Goal: Browse casually

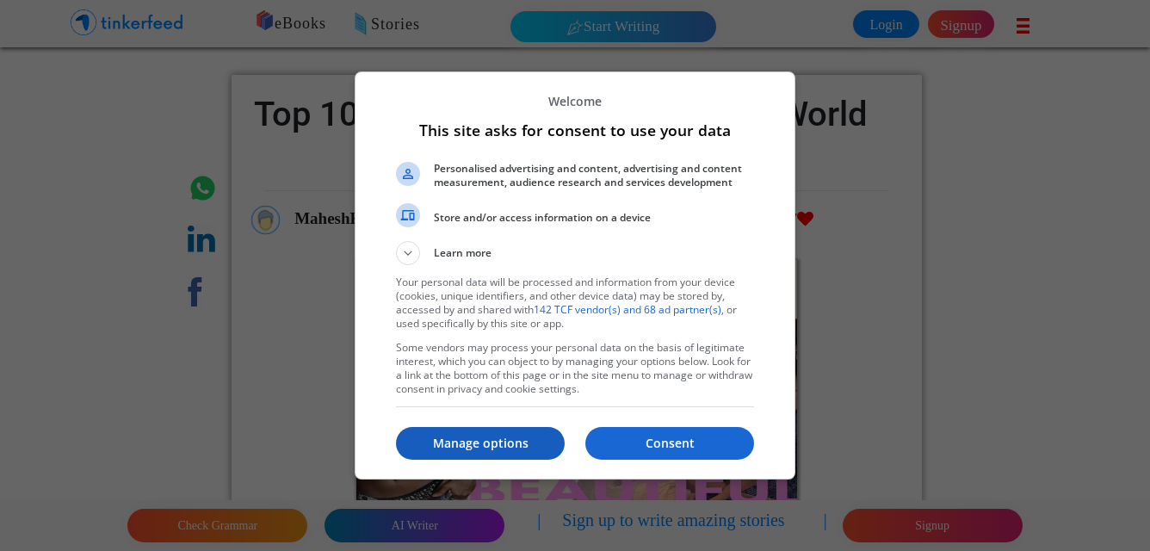
click at [448, 442] on p "Manage options" at bounding box center [480, 443] width 169 height 17
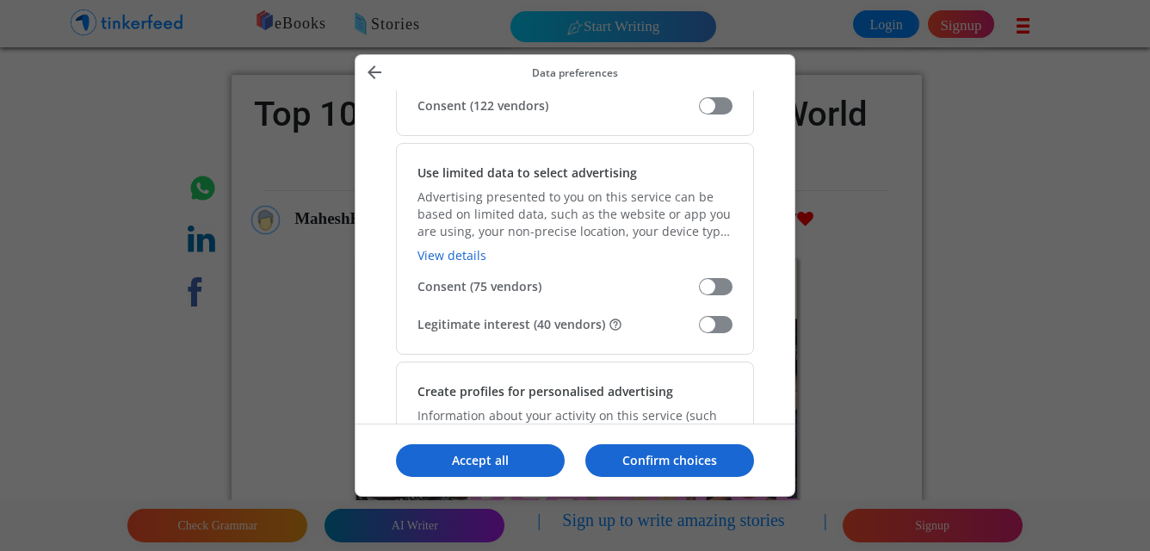
scroll to position [310, 0]
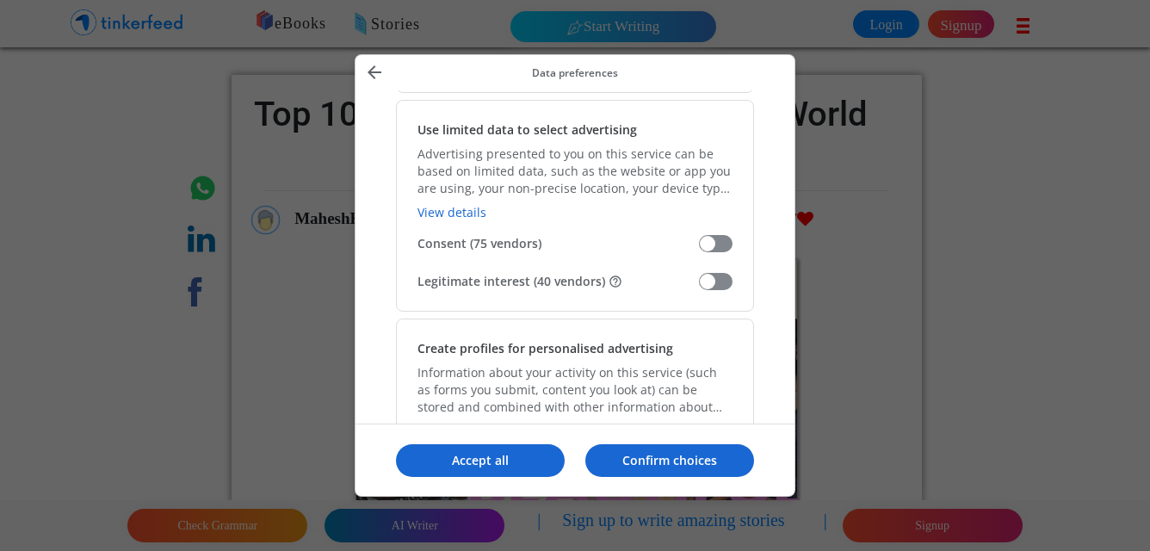
click at [721, 287] on span "Manage your data" at bounding box center [716, 281] width 34 height 17
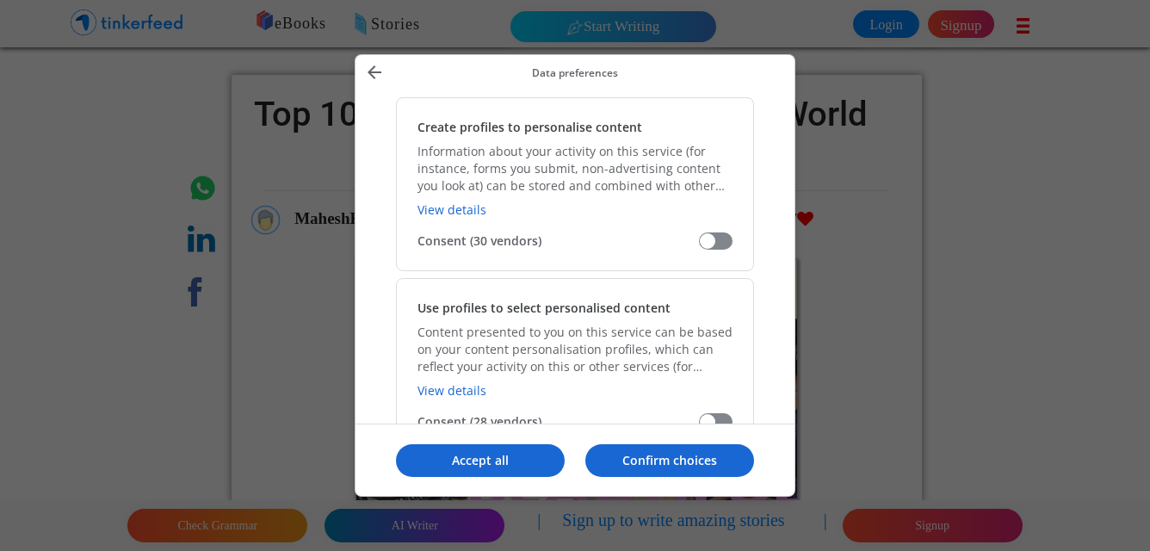
scroll to position [1184, 0]
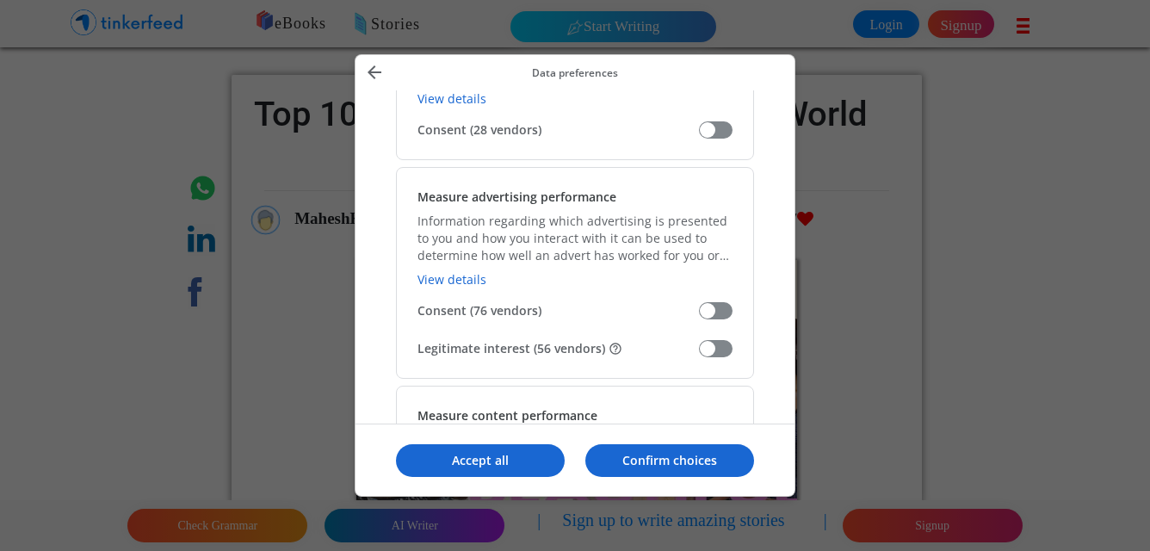
click at [714, 347] on span "Manage your data" at bounding box center [716, 348] width 34 height 17
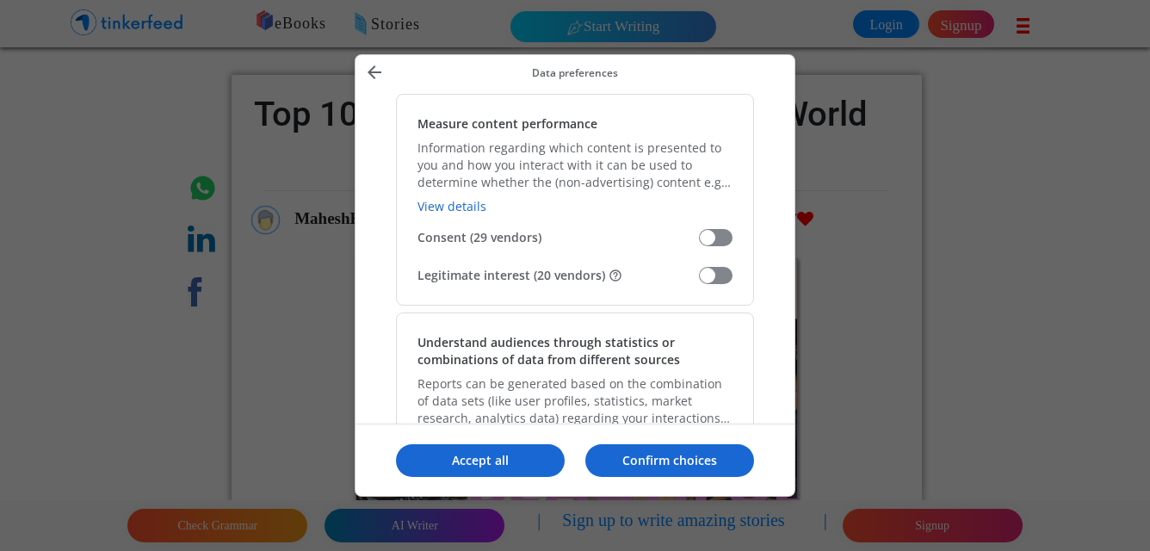
click at [720, 271] on span "Manage your data" at bounding box center [716, 275] width 34 height 17
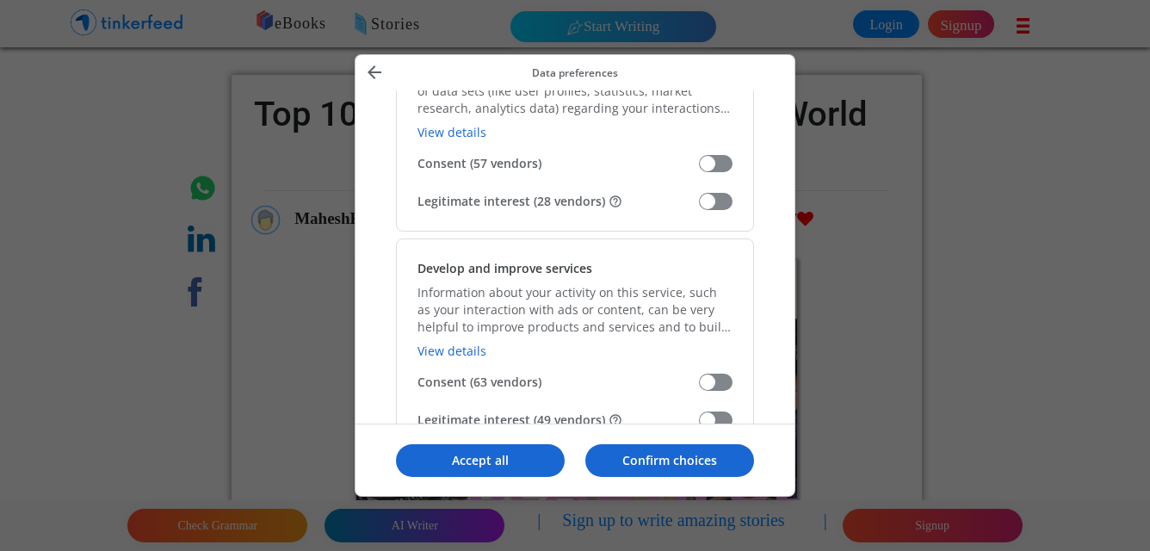
scroll to position [1821, 0]
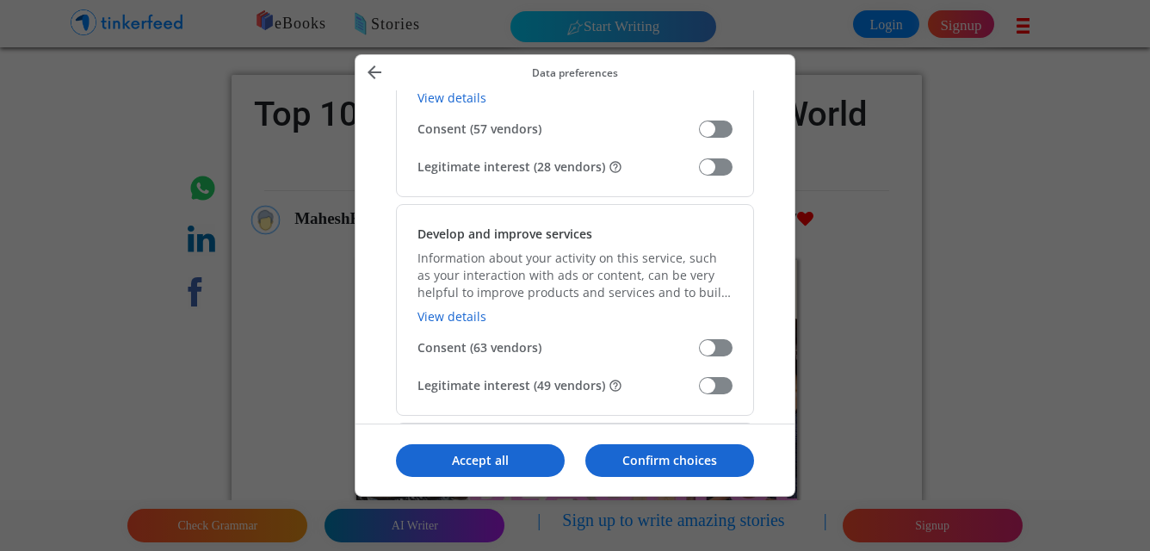
click at [718, 169] on span "Manage your data" at bounding box center [716, 166] width 34 height 17
click at [711, 387] on span "Manage your data" at bounding box center [716, 385] width 34 height 17
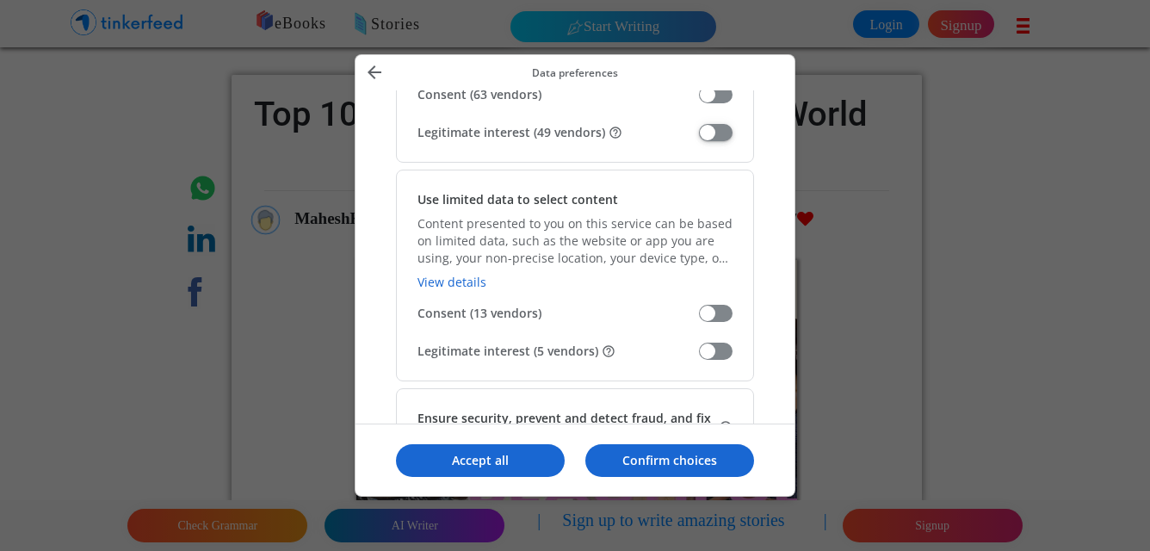
scroll to position [2165, 0]
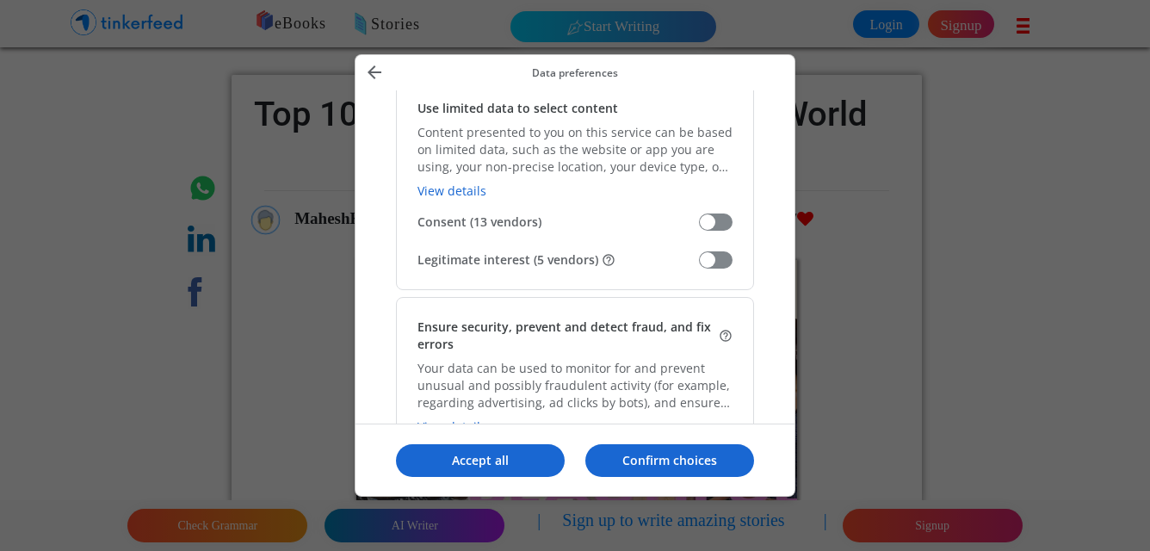
click at [725, 257] on span "Manage your data" at bounding box center [716, 259] width 34 height 17
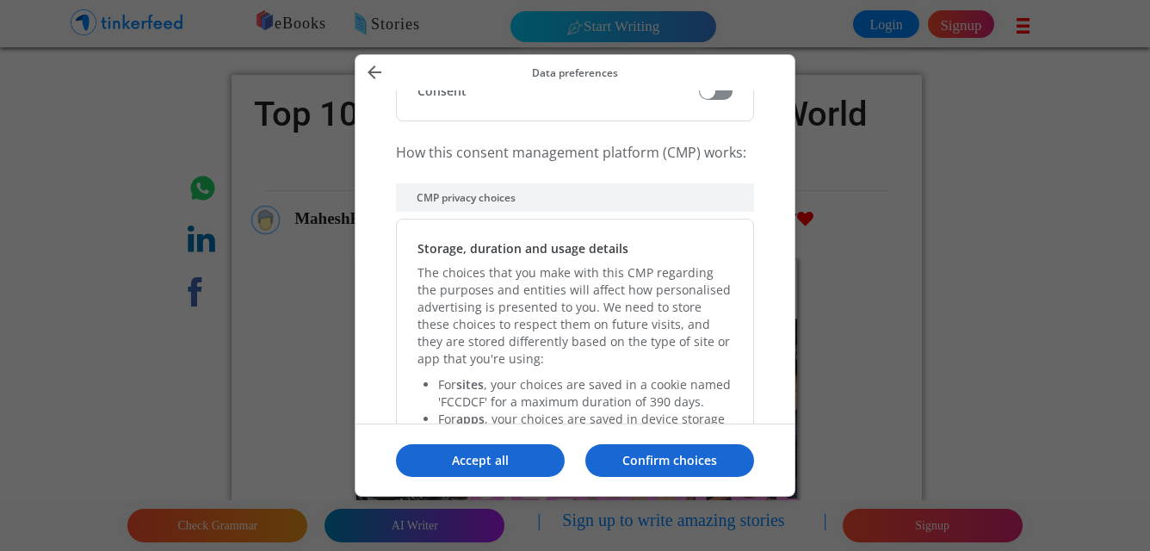
scroll to position [3693, 0]
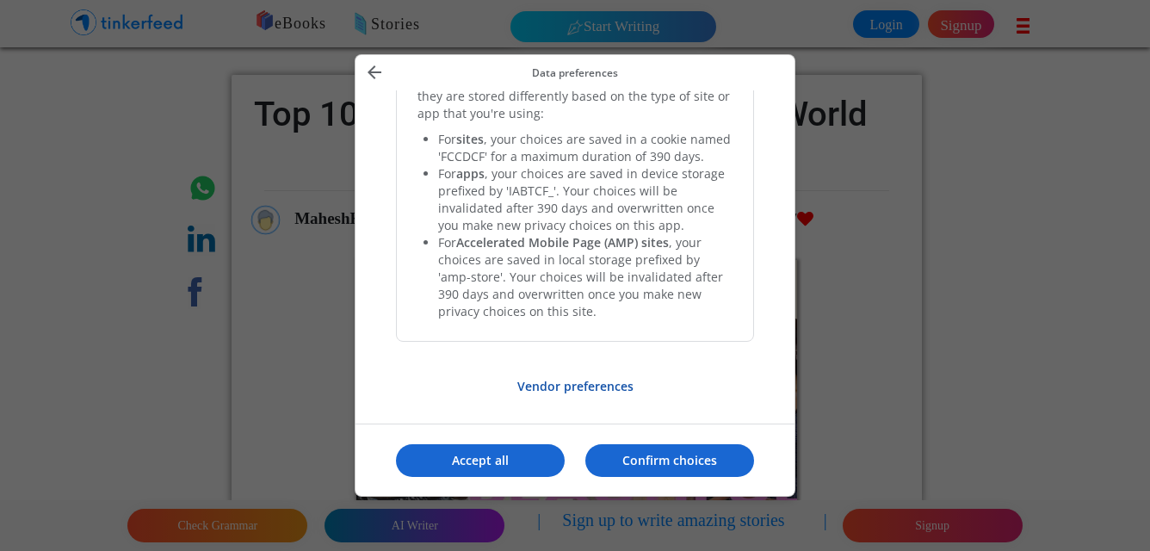
click at [595, 384] on p "Vendor preferences" at bounding box center [575, 386] width 358 height 16
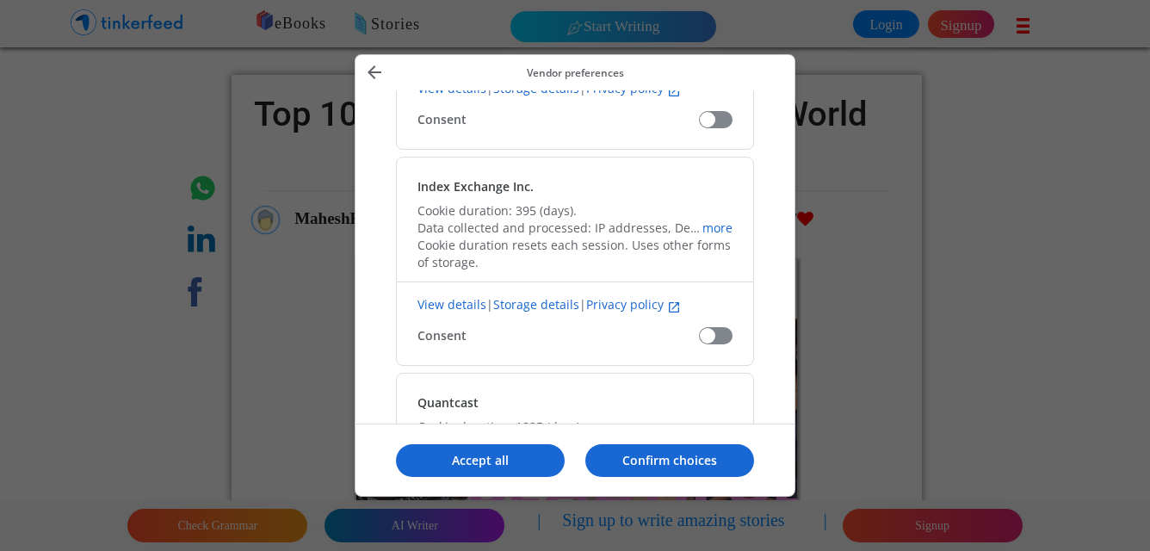
scroll to position [583, 0]
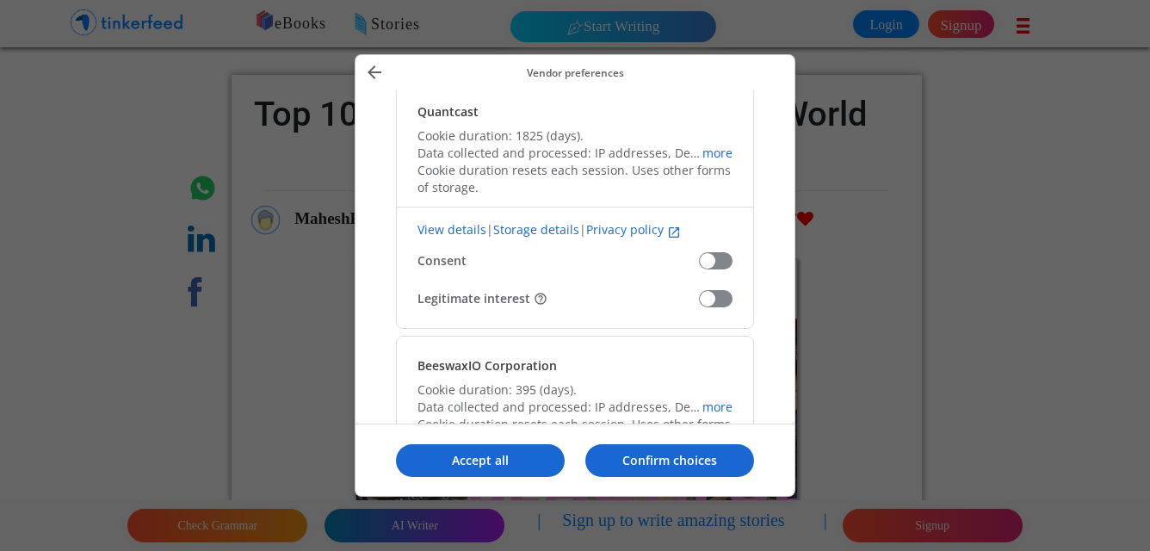
click at [721, 299] on span "Confirm our vendors" at bounding box center [716, 298] width 34 height 17
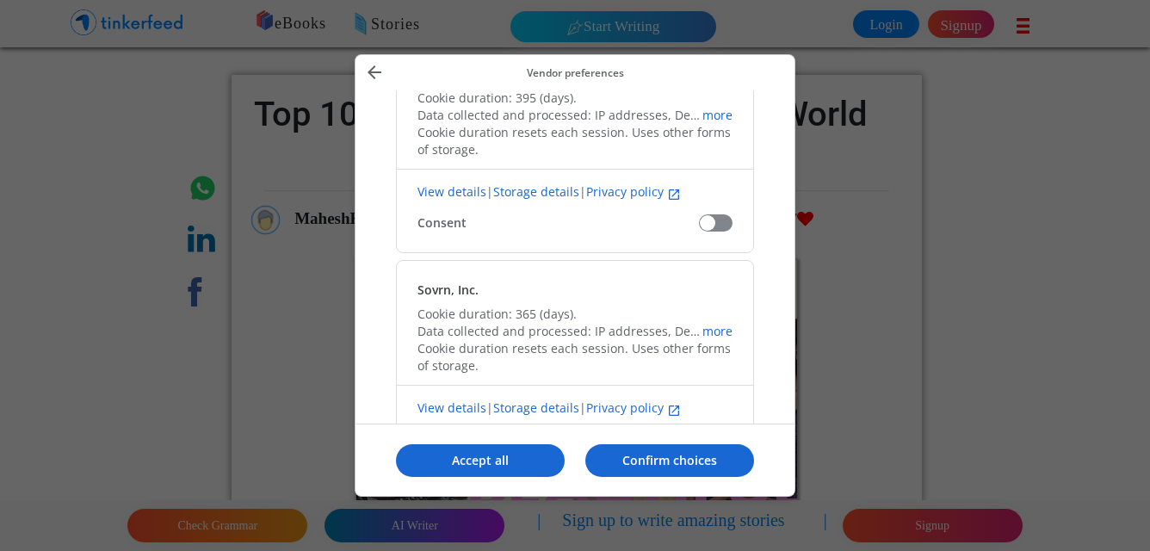
scroll to position [1166, 0]
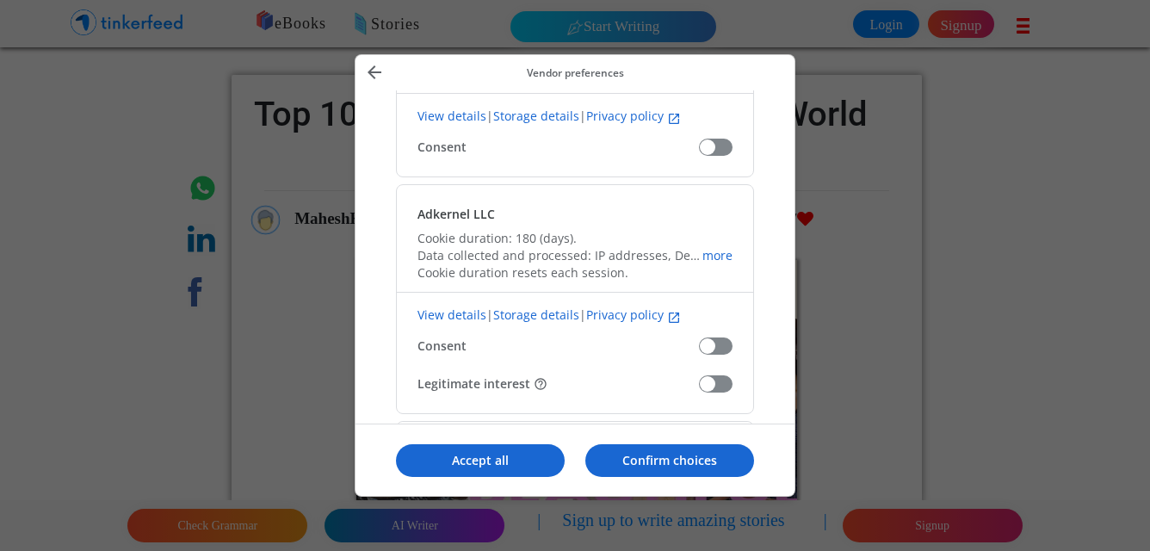
click at [723, 393] on div "Adkernel LLC Cookie duration: 180 (days). Data collected and processed: IP addr…" at bounding box center [575, 299] width 358 height 230
click at [723, 383] on span "Confirm our vendors" at bounding box center [716, 383] width 34 height 17
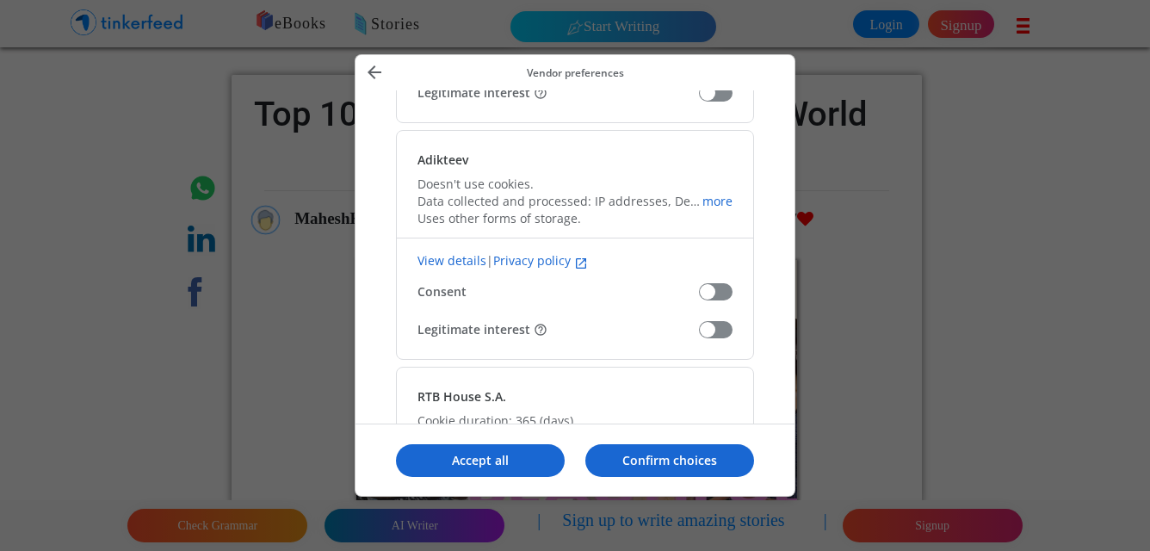
click at [722, 333] on span "Confirm our vendors" at bounding box center [716, 329] width 34 height 17
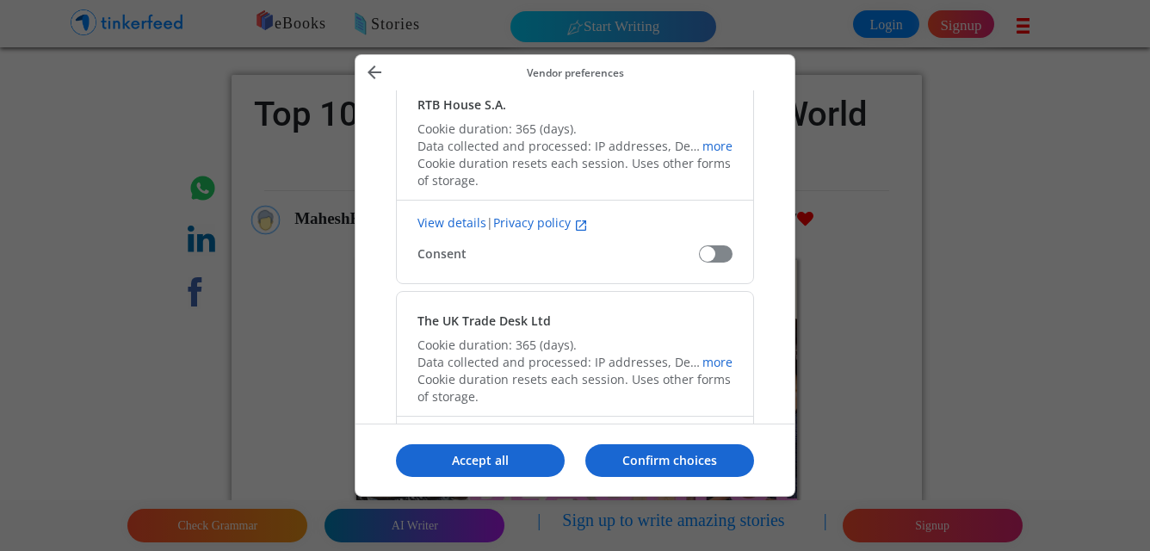
scroll to position [2040, 0]
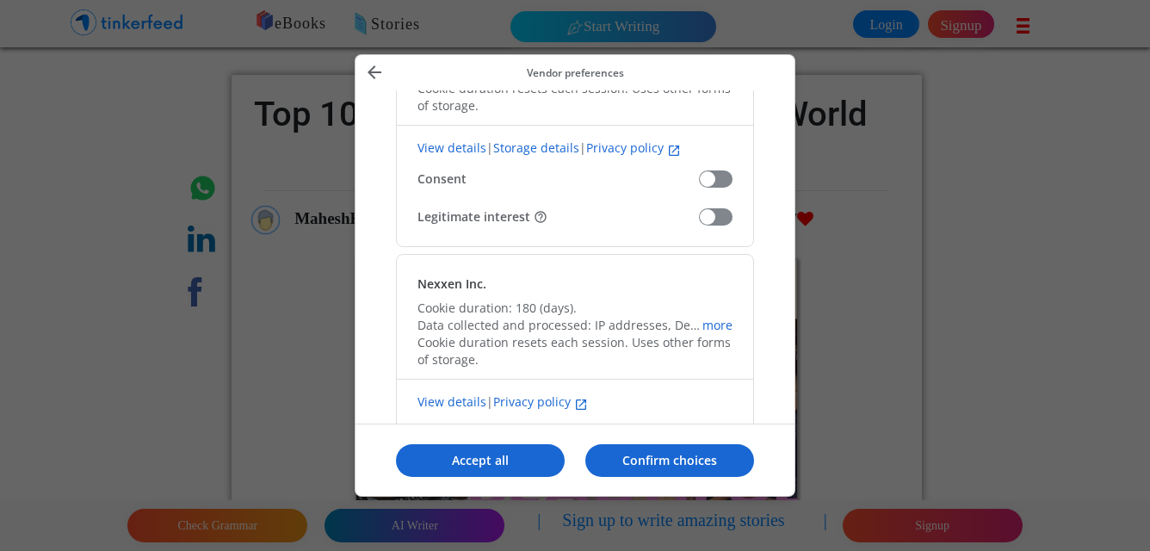
click at [713, 221] on span "Confirm our vendors" at bounding box center [716, 216] width 34 height 17
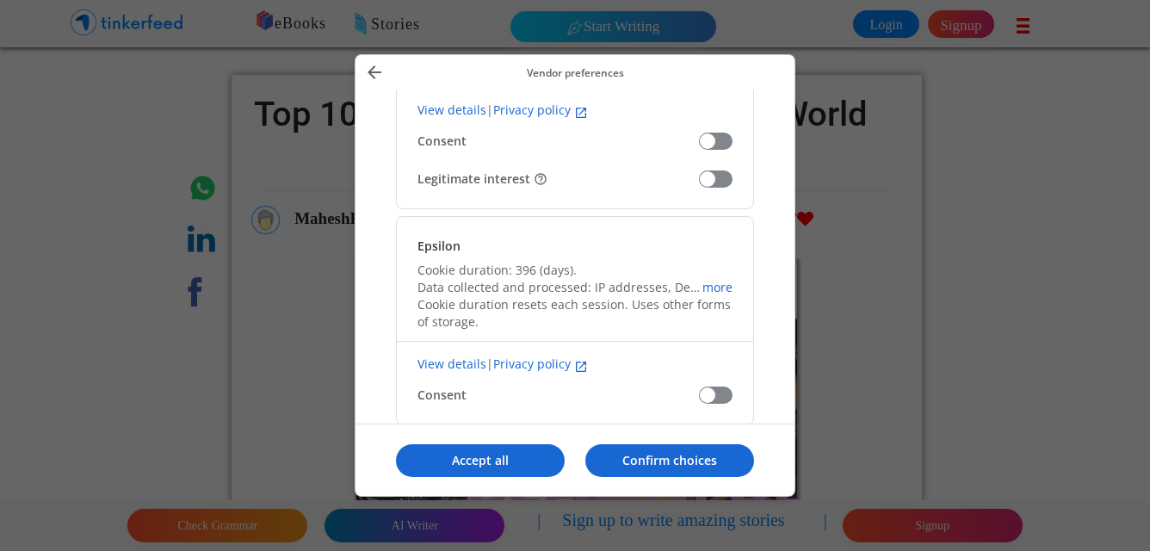
click at [721, 175] on span "Confirm our vendors" at bounding box center [716, 178] width 34 height 17
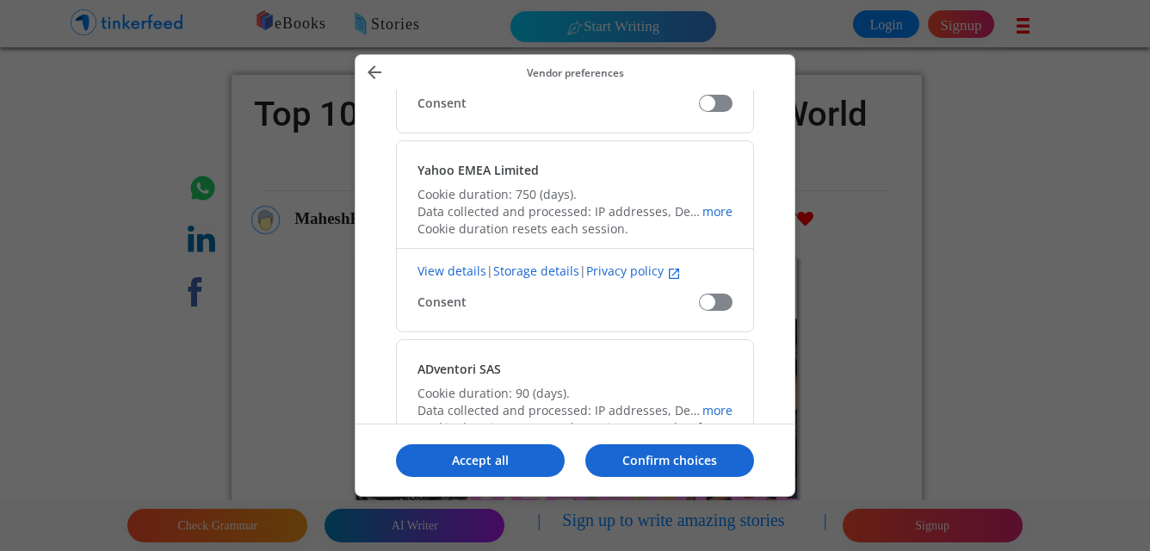
scroll to position [3206, 0]
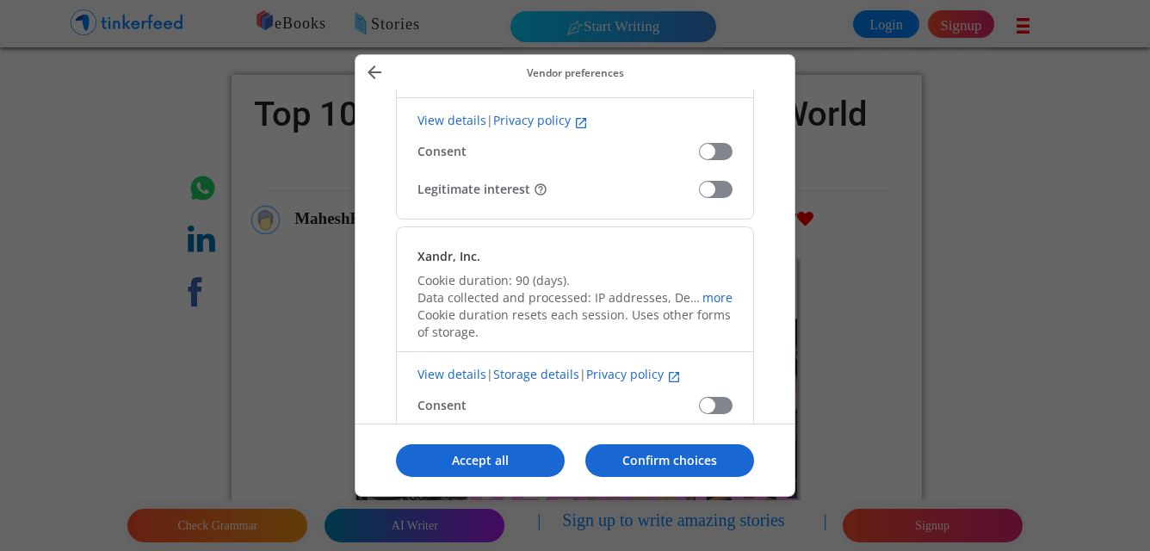
click at [718, 190] on span "Confirm our vendors" at bounding box center [716, 189] width 34 height 17
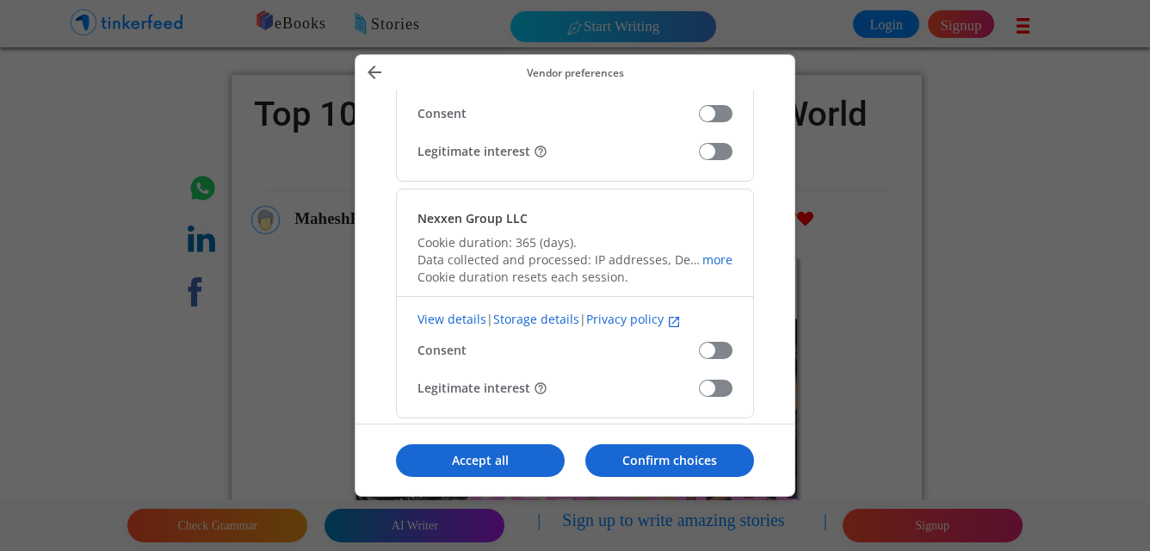
click at [716, 163] on div "Xandr, Inc. Cookie duration: 90 (days). Data collected and processed: IP addres…" at bounding box center [575, 58] width 358 height 247
click at [716, 154] on span "Confirm our vendors" at bounding box center [716, 151] width 34 height 17
click at [722, 393] on span "Confirm our vendors" at bounding box center [716, 388] width 34 height 17
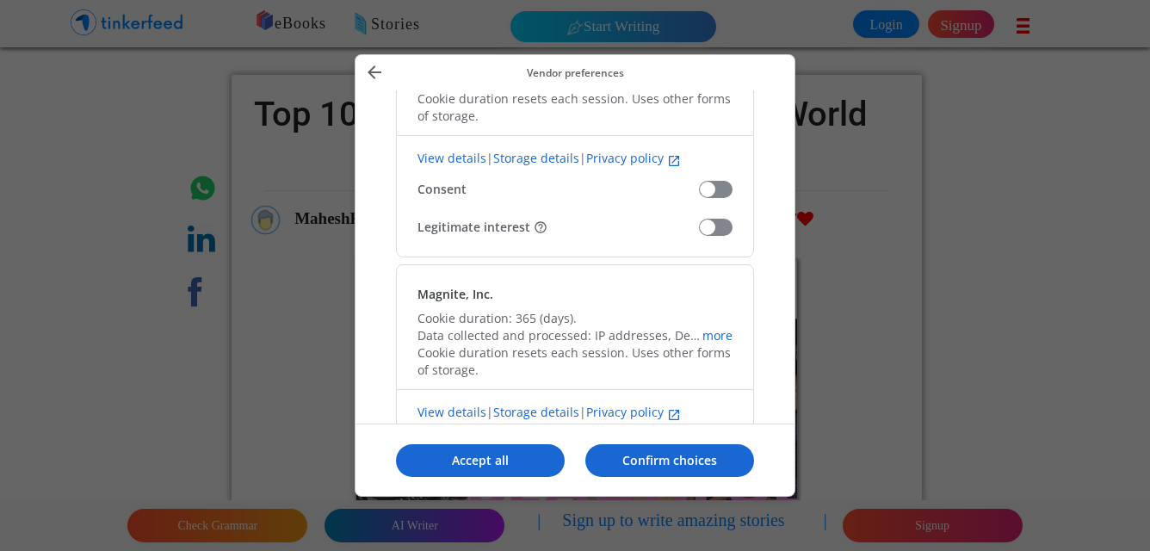
scroll to position [4806, 0]
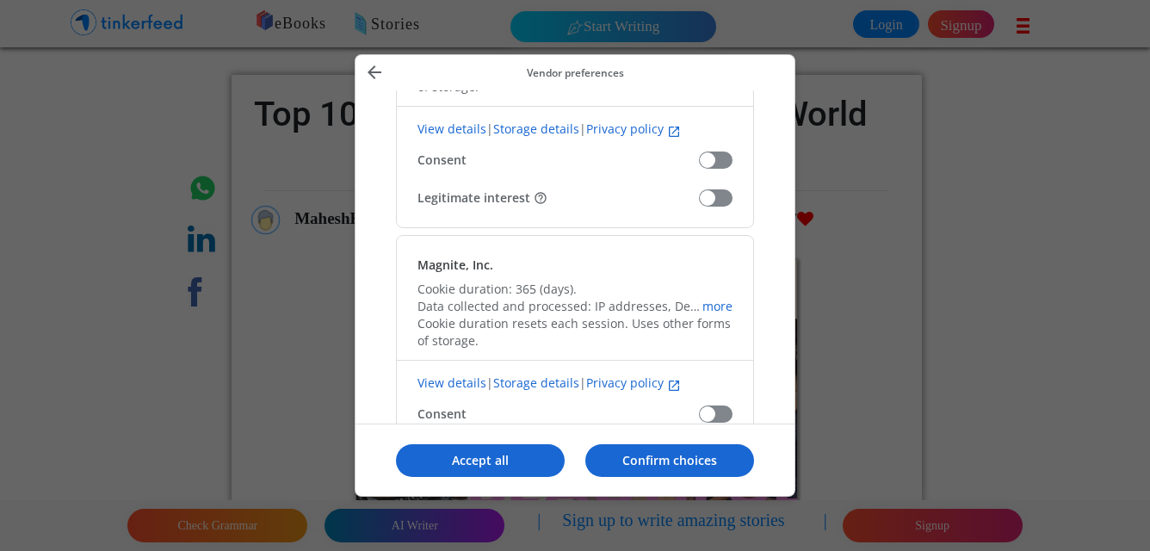
click at [725, 202] on span "Confirm our vendors" at bounding box center [716, 197] width 34 height 17
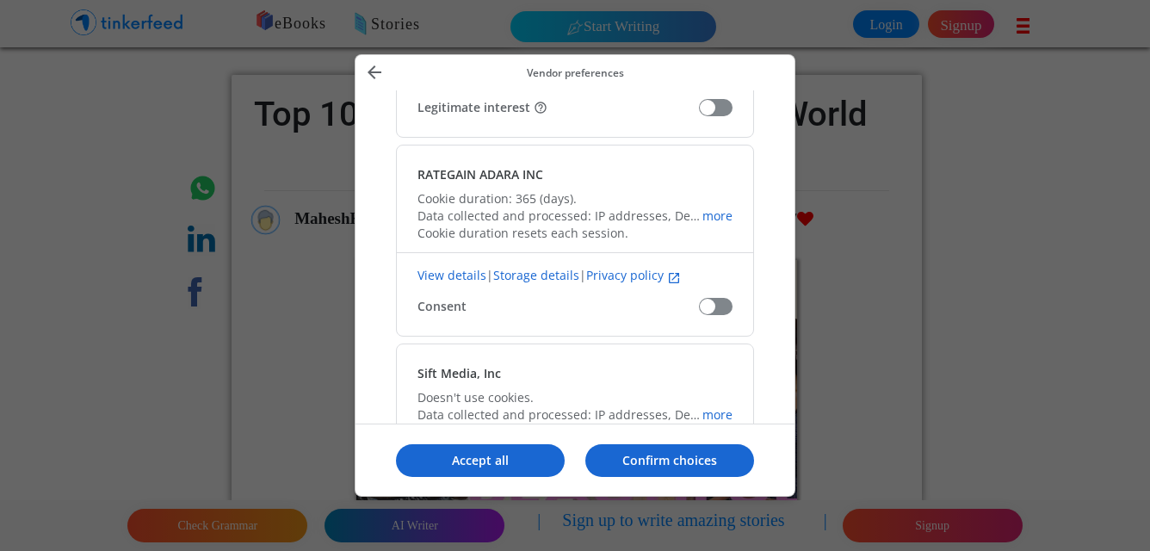
scroll to position [5116, 0]
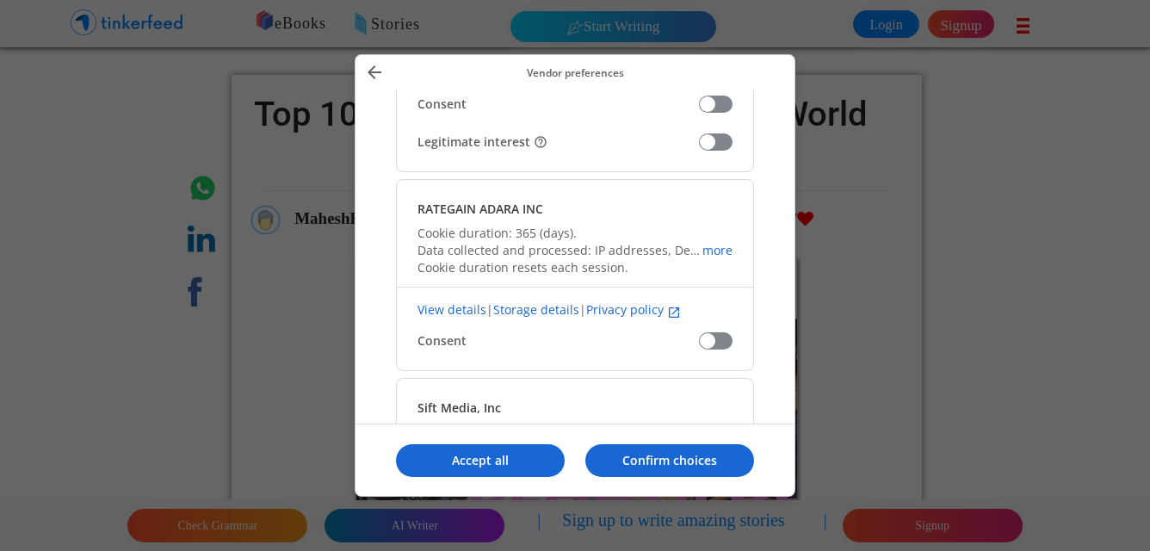
click at [720, 142] on span "Confirm our vendors" at bounding box center [716, 141] width 34 height 17
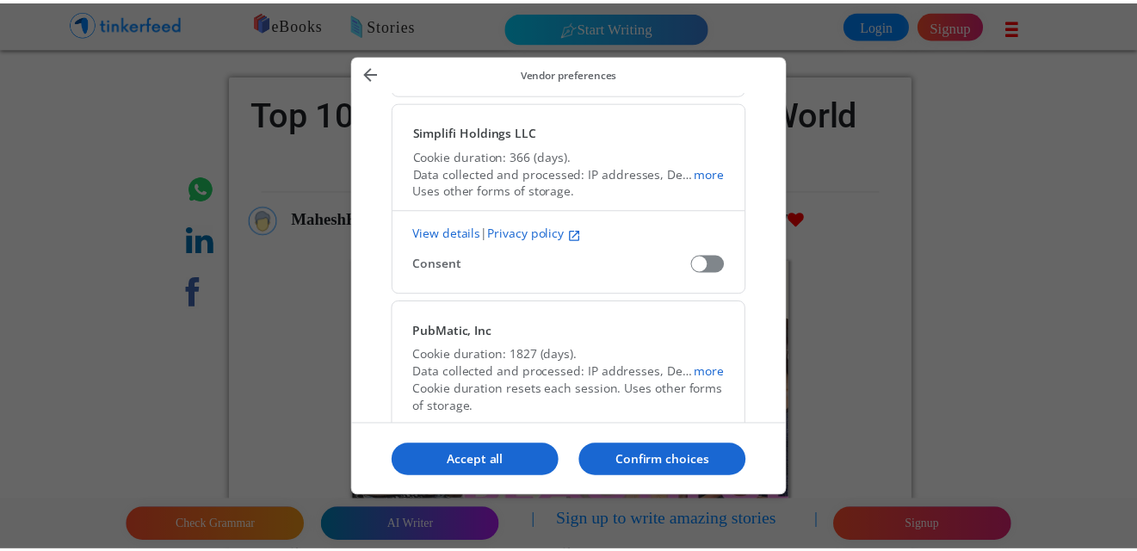
scroll to position [6425, 0]
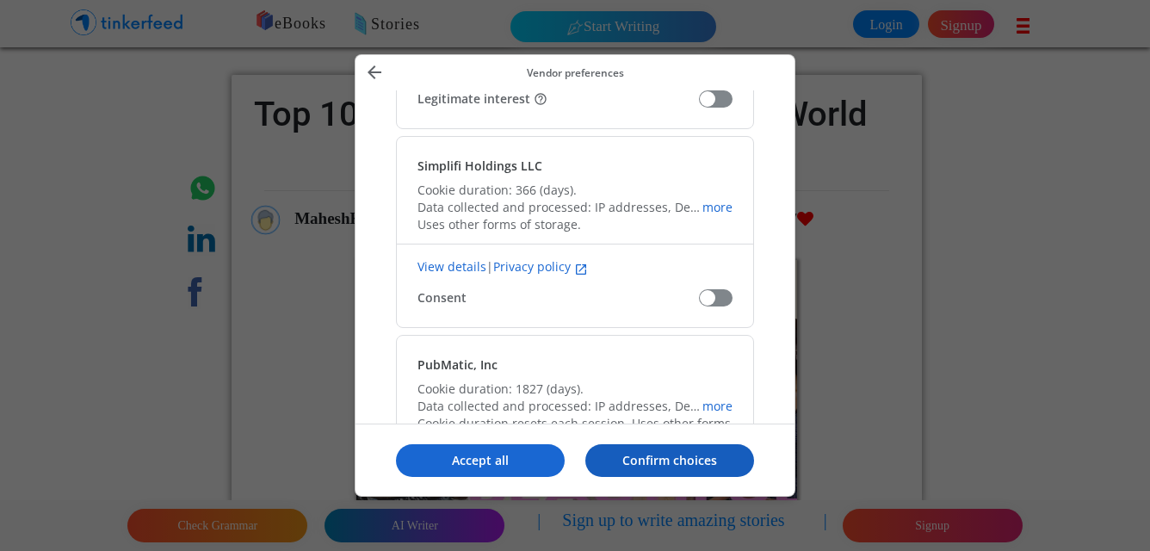
click at [653, 461] on p "Confirm choices" at bounding box center [669, 460] width 169 height 17
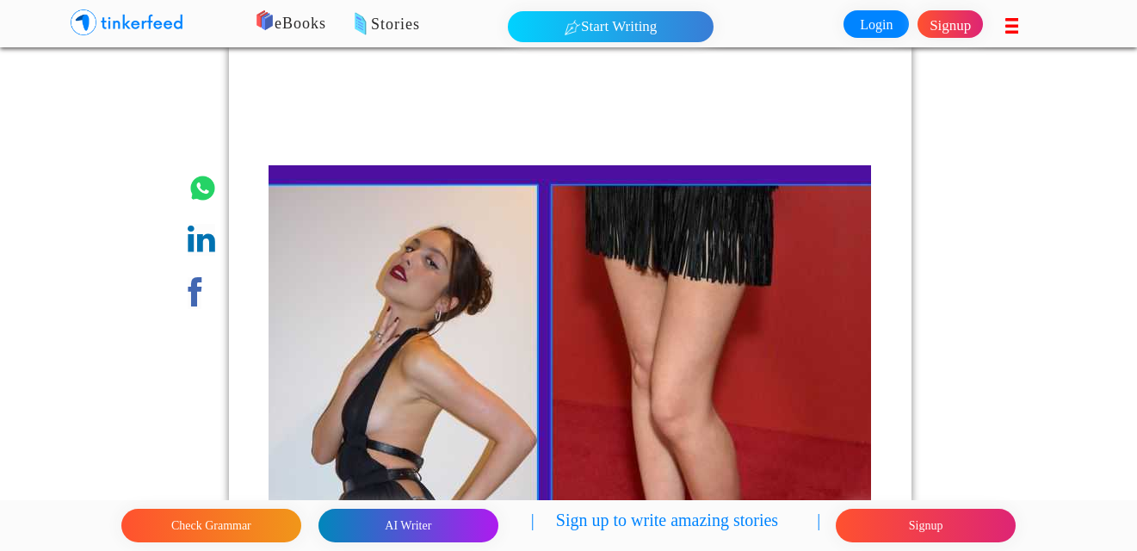
scroll to position [5647, 0]
